Goal: Transaction & Acquisition: Purchase product/service

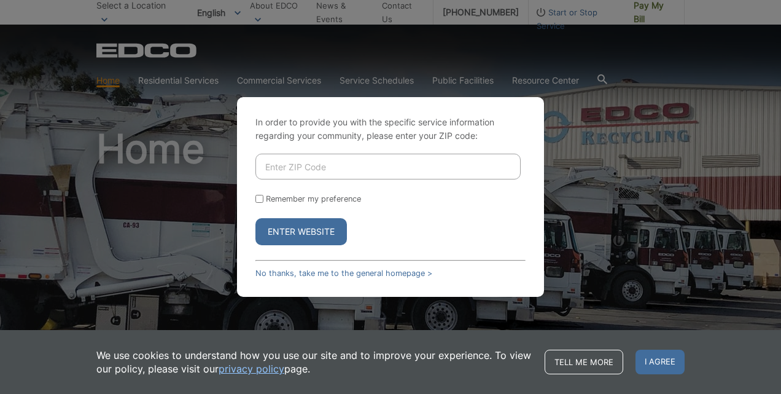
click at [330, 165] on input "Enter ZIP Code" at bounding box center [387, 167] width 265 height 26
type input "92014"
click at [302, 230] on button "Enter Website" at bounding box center [301, 231] width 92 height 27
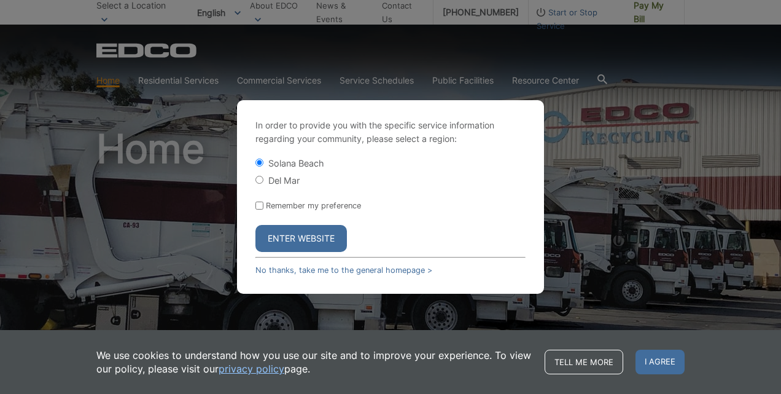
click at [263, 179] on input "Del Mar" at bounding box center [259, 180] width 8 height 8
radio input "true"
click at [298, 241] on button "Enter Website" at bounding box center [301, 238] width 92 height 27
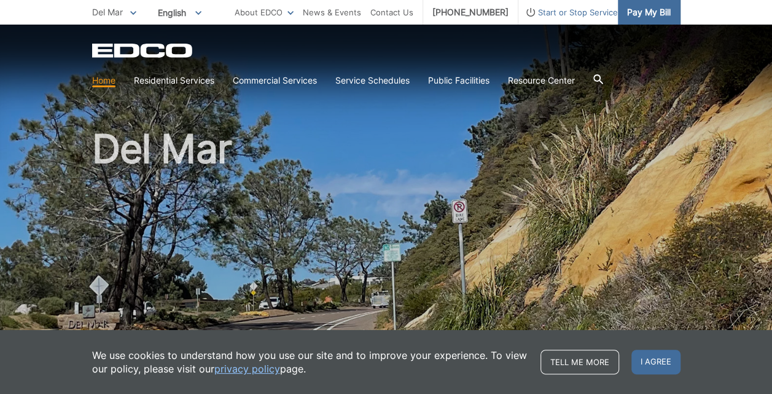
click at [643, 15] on span "Pay My Bill" at bounding box center [649, 13] width 44 height 14
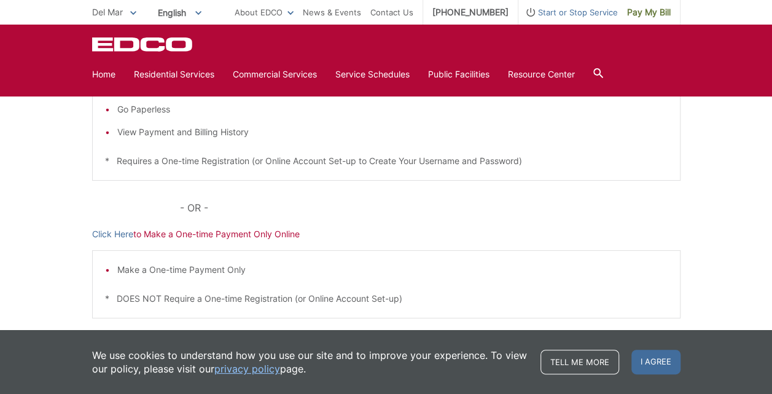
scroll to position [313, 0]
click at [246, 235] on p "Click Here to Make a One-time Payment Only Online" at bounding box center [386, 233] width 588 height 14
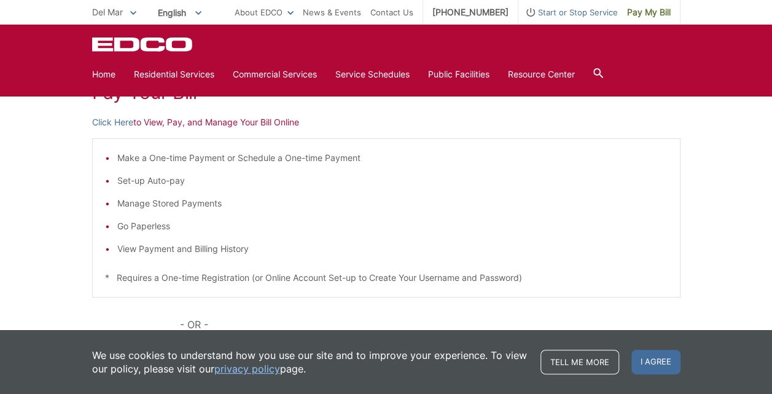
scroll to position [162, 0]
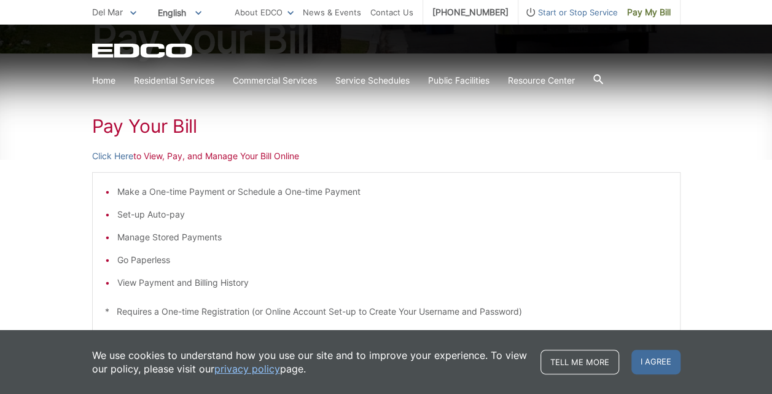
click at [182, 161] on p "Click Here to View, Pay, and Manage Your Bill Online" at bounding box center [386, 156] width 588 height 14
click at [182, 157] on p "Click Here to View, Pay, and Manage Your Bill Online" at bounding box center [386, 156] width 588 height 14
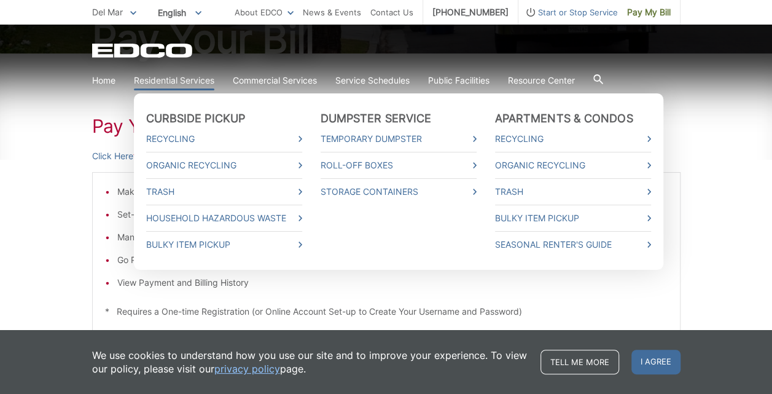
click at [195, 79] on link "Residential Services" at bounding box center [174, 81] width 80 height 14
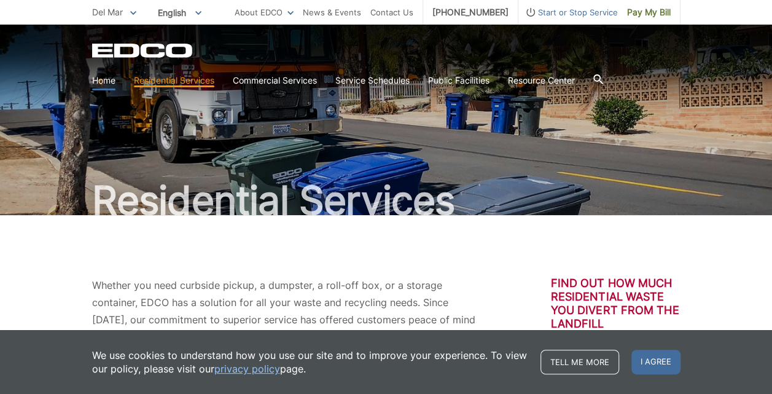
click at [102, 79] on link "Home" at bounding box center [103, 81] width 23 height 14
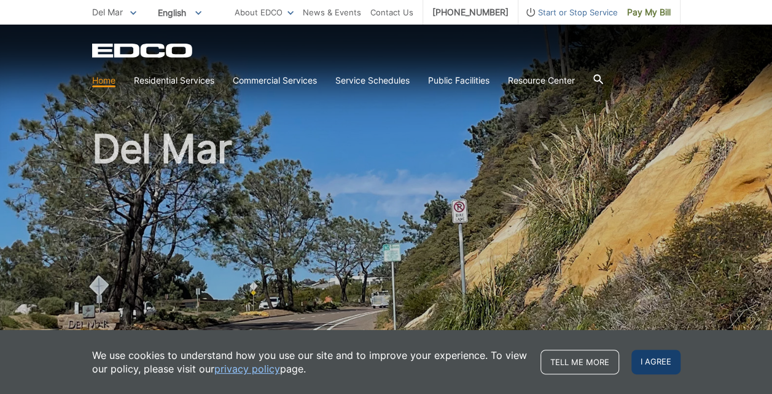
click at [654, 364] on span "I agree" at bounding box center [655, 361] width 49 height 25
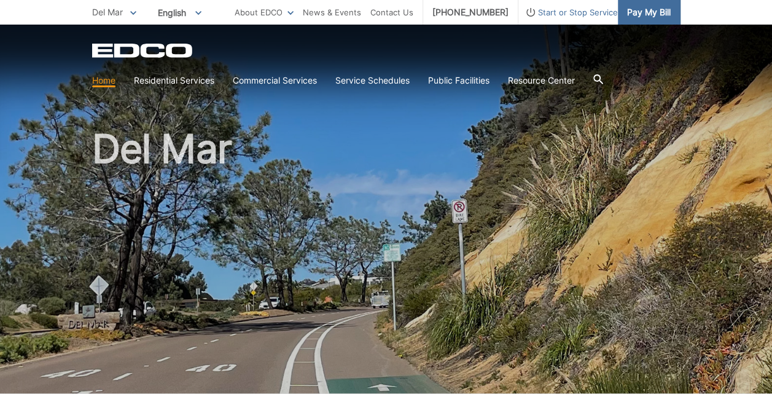
click at [655, 12] on span "Pay My Bill" at bounding box center [649, 13] width 44 height 14
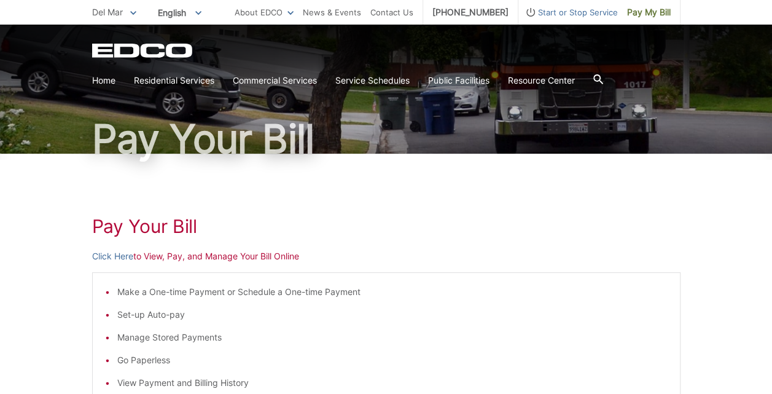
scroll to position [117, 0]
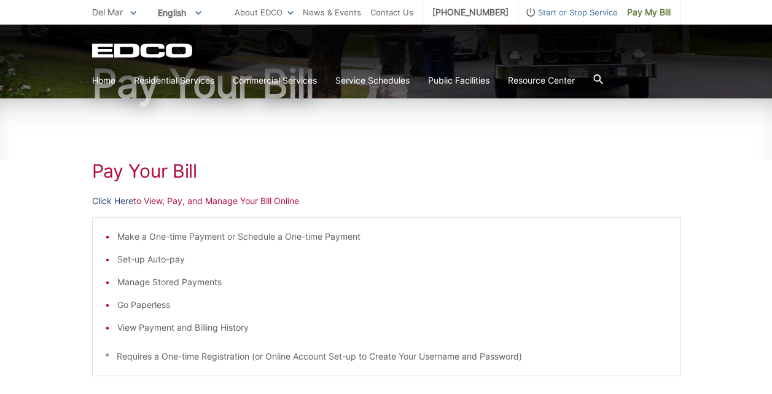
click at [129, 203] on link "Click Here" at bounding box center [112, 201] width 41 height 14
